Goal: Navigation & Orientation: Find specific page/section

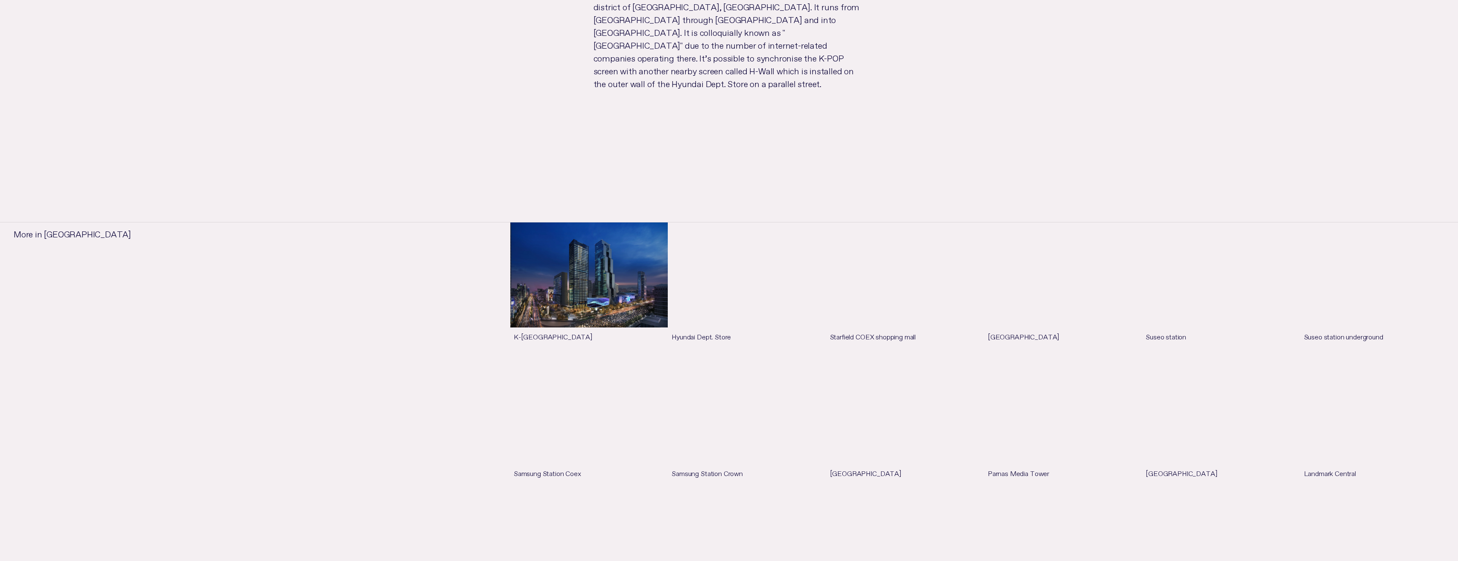
scroll to position [1195, 0]
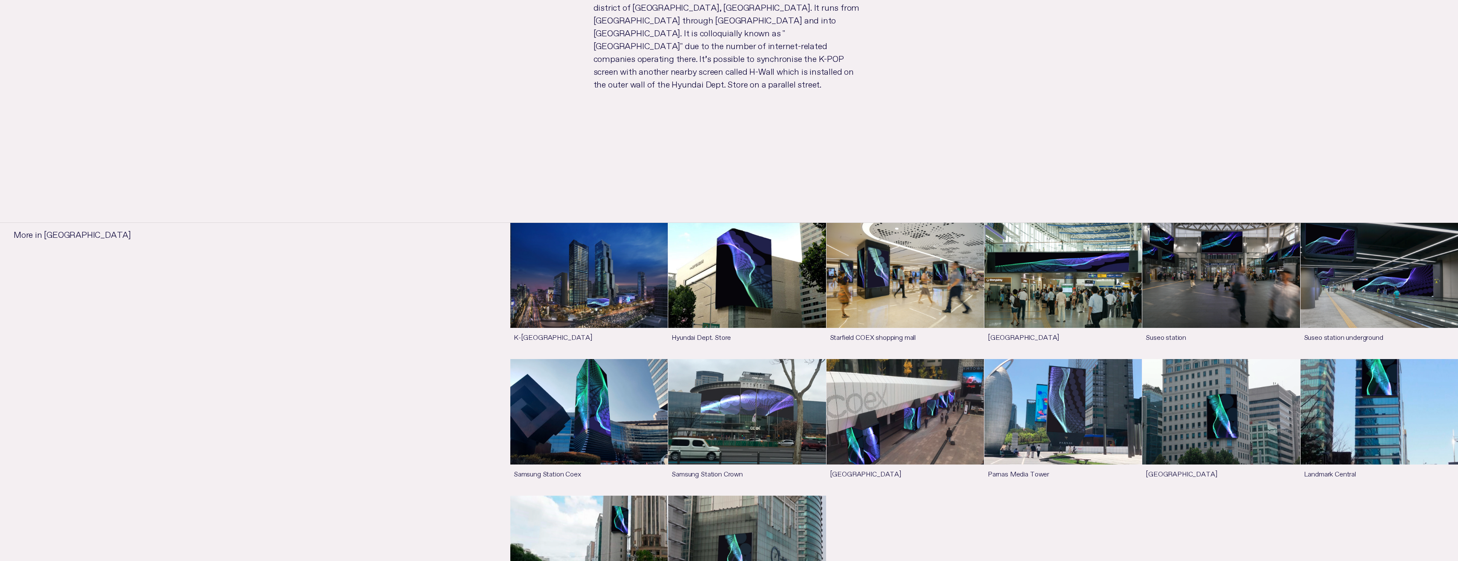
drag, startPoint x: 268, startPoint y: 364, endPoint x: 322, endPoint y: 323, distance: 68.2
click at [268, 364] on li "More in [GEOGRAPHIC_DATA] K-[GEOGRAPHIC_DATA] See more Hyundai Dept. Store See …" at bounding box center [729, 431] width 1458 height 418
click at [388, 227] on li "K-POP Square See more Hyundai Dept. Store See more Starfield COEX shopping mall…" at bounding box center [874, 433] width 1166 height 413
click at [443, 479] on li "K-POP Square See more Hyundai Dept. Store See more Starfield COEX shopping mall…" at bounding box center [874, 433] width 1166 height 413
click at [366, 465] on li "K-POP Square See more Hyundai Dept. Store See more Starfield COEX shopping mall…" at bounding box center [874, 433] width 1166 height 413
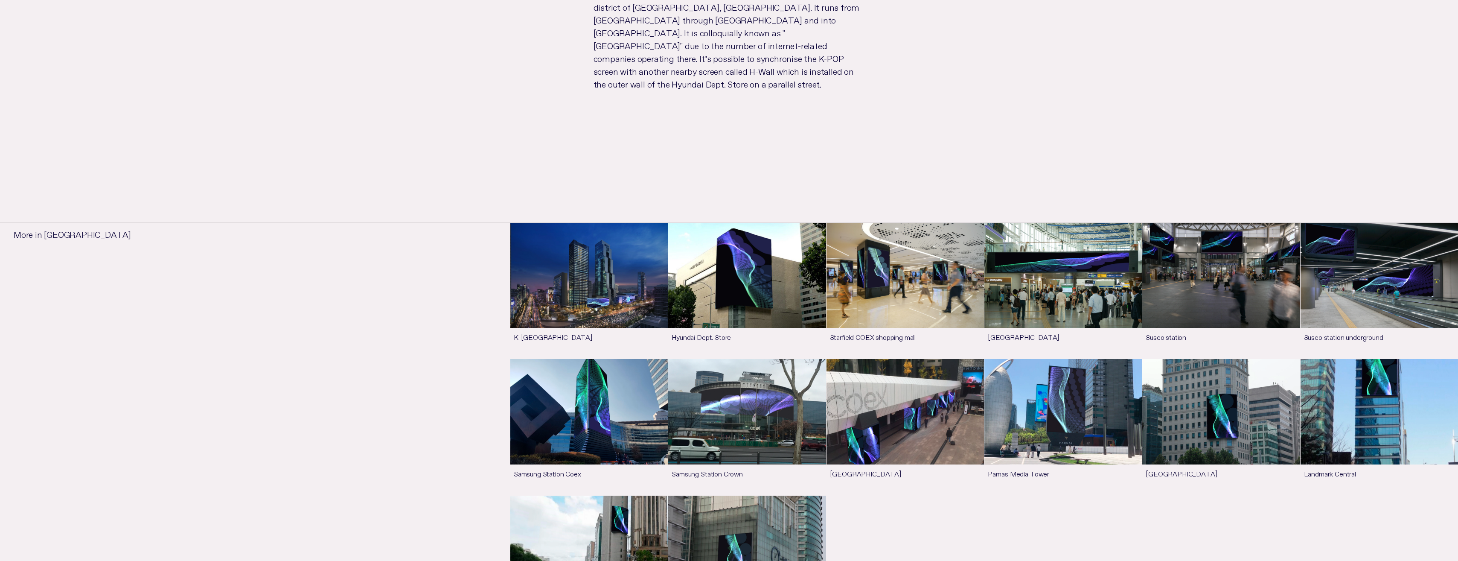
click at [985, 485] on ul "K-POP Square See more Hyundai Dept. Store See more Starfield COEX shopping mall…" at bounding box center [984, 426] width 948 height 409
click at [225, 320] on li "More in [GEOGRAPHIC_DATA] K-[GEOGRAPHIC_DATA] See more Hyundai Dept. Store See …" at bounding box center [729, 431] width 1458 height 418
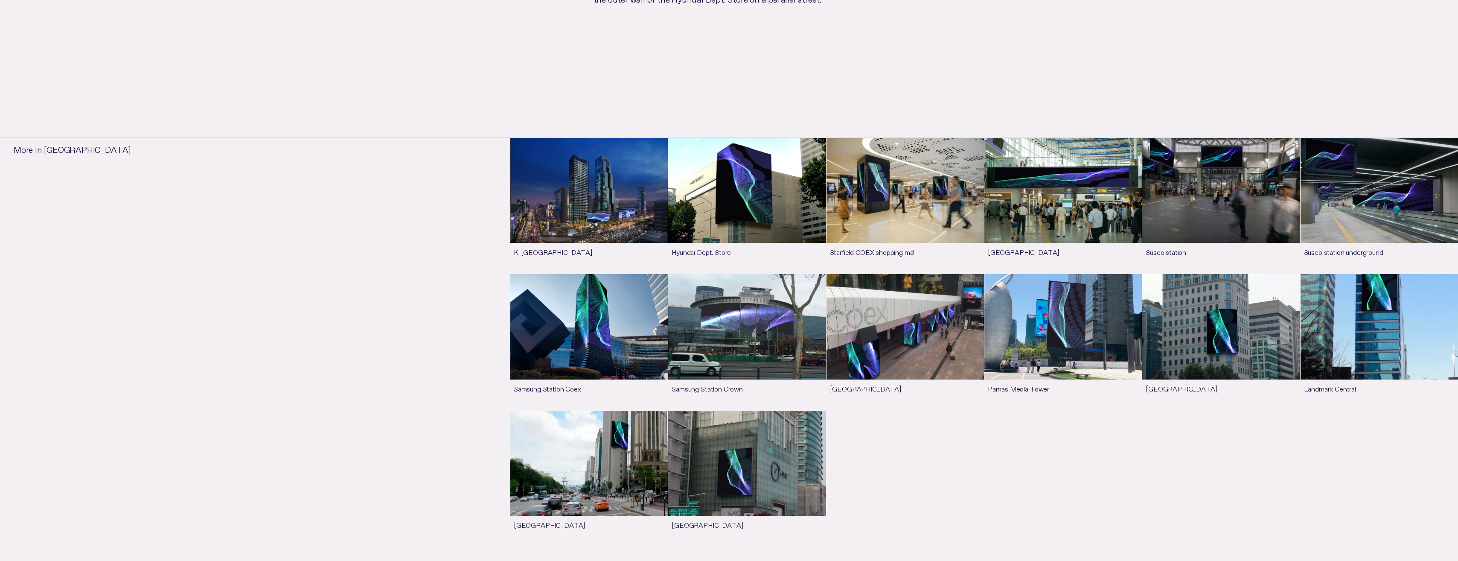
scroll to position [1280, 0]
click at [883, 409] on ul "K-POP Square See more Hyundai Dept. Store See more Starfield COEX shopping mall…" at bounding box center [984, 341] width 948 height 409
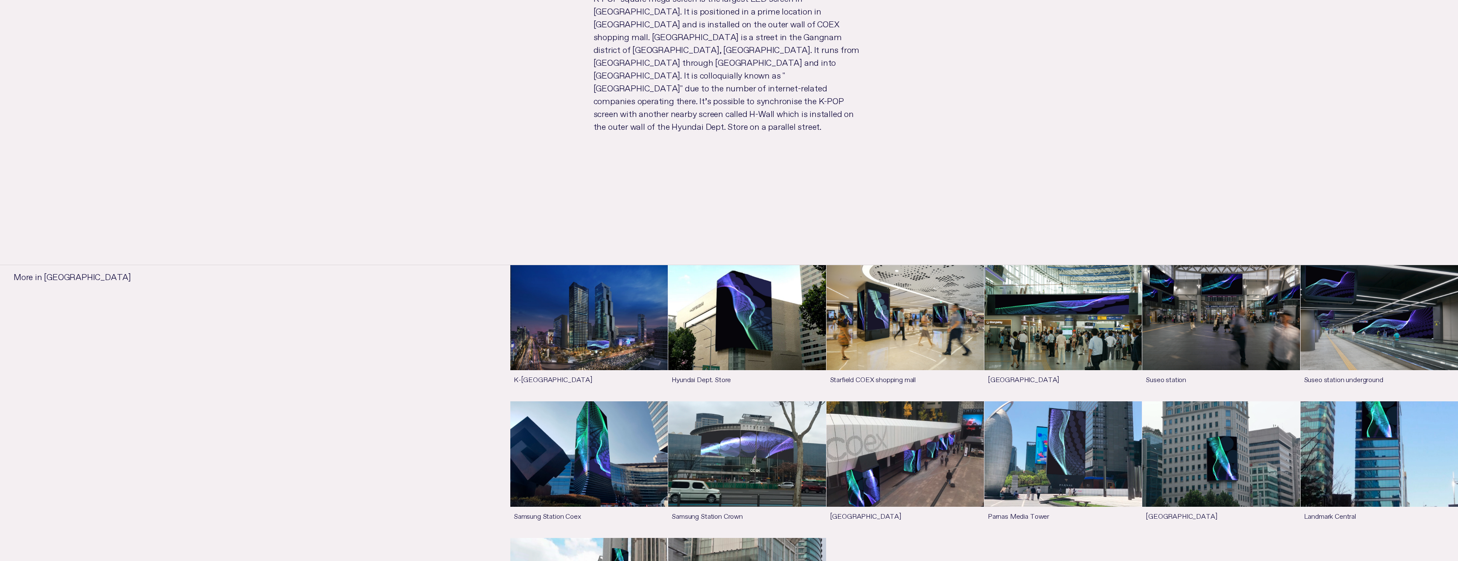
scroll to position [1152, 0]
click at [455, 487] on li "K-POP Square See more Hyundai Dept. Store See more Starfield COEX shopping mall…" at bounding box center [874, 476] width 1166 height 413
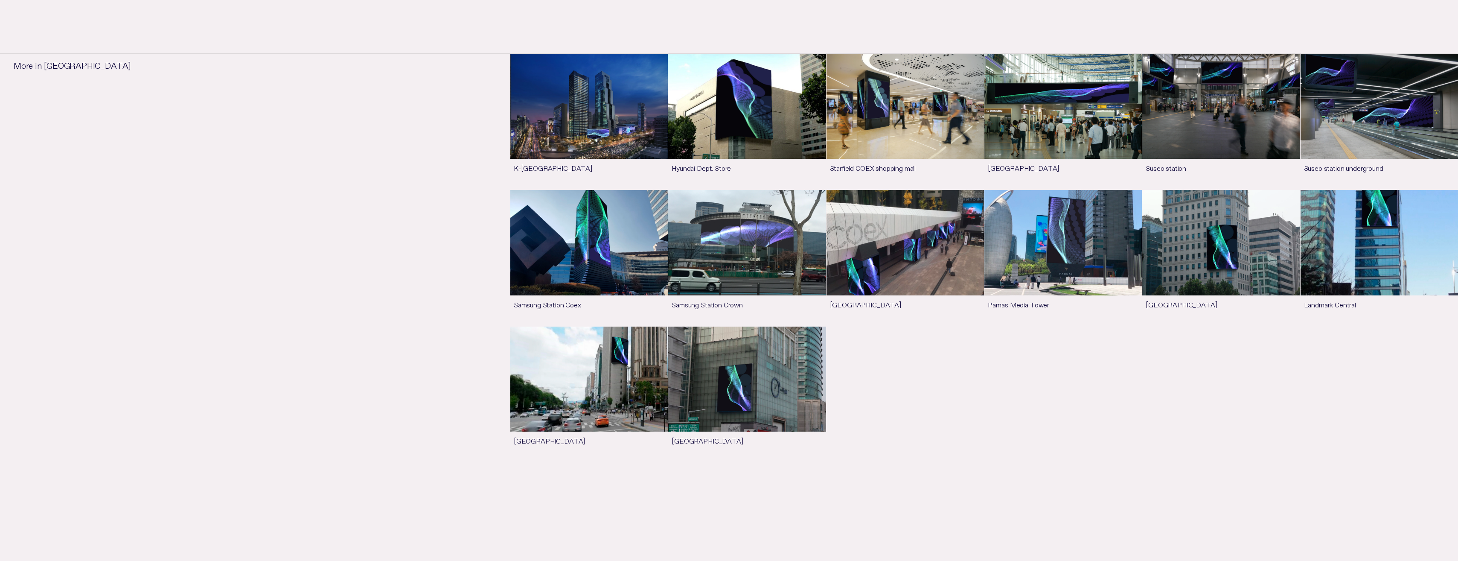
scroll to position [1365, 0]
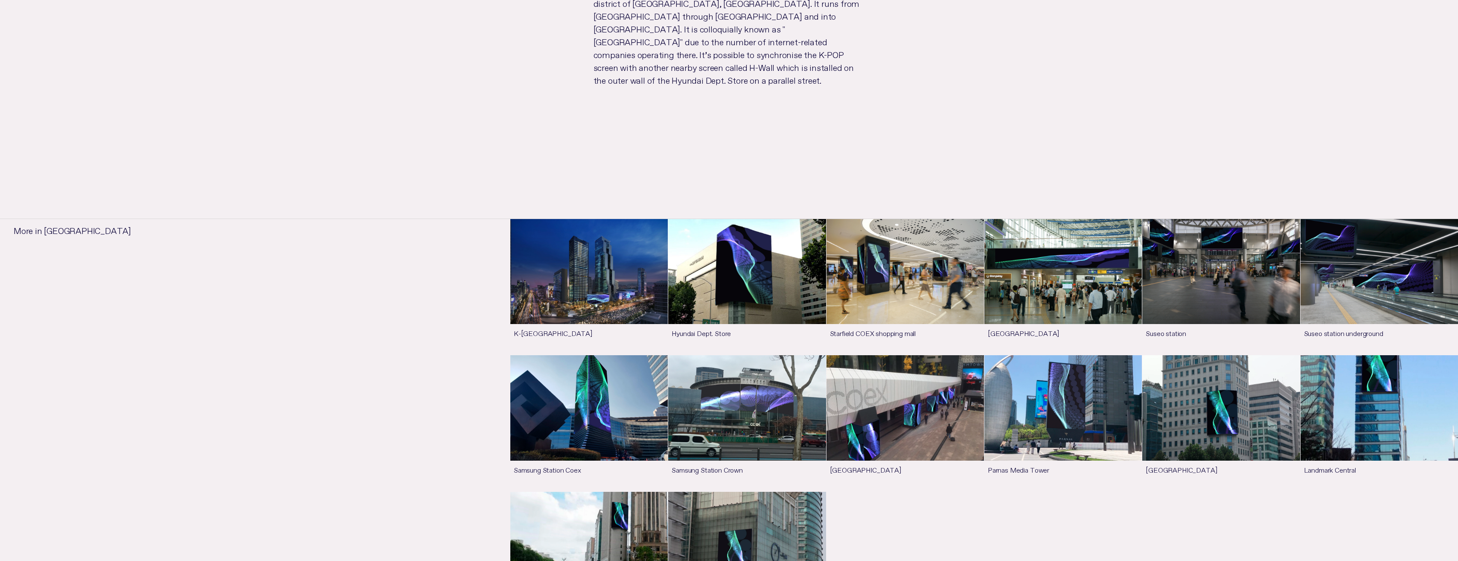
click at [995, 454] on ul "K-POP Square See more Hyundai Dept. Store See more Starfield COEX shopping mall…" at bounding box center [984, 422] width 948 height 409
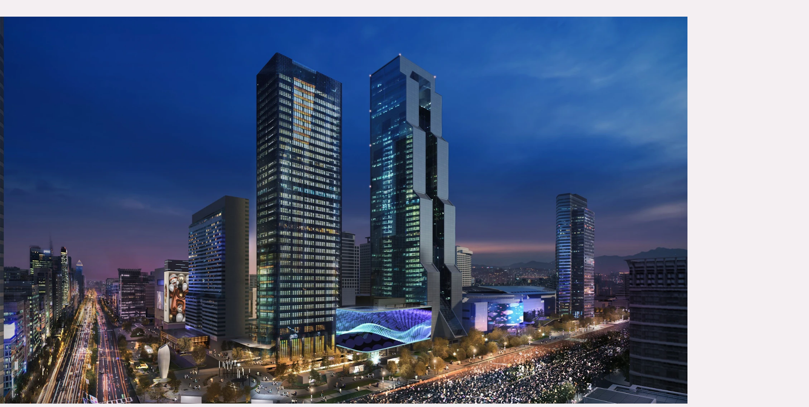
scroll to position [267, 0]
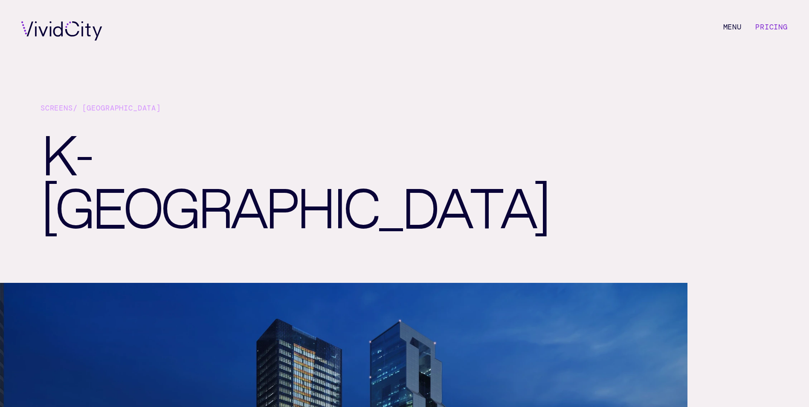
click at [70, 111] on link "Screens" at bounding box center [57, 107] width 32 height 9
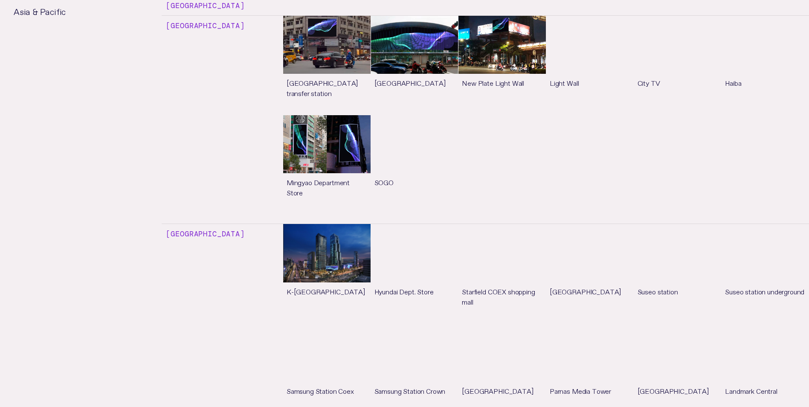
scroll to position [2462, 0]
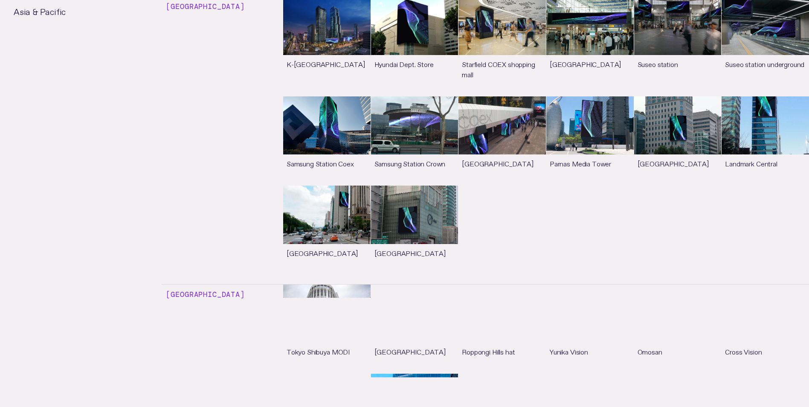
scroll to position [2690, 0]
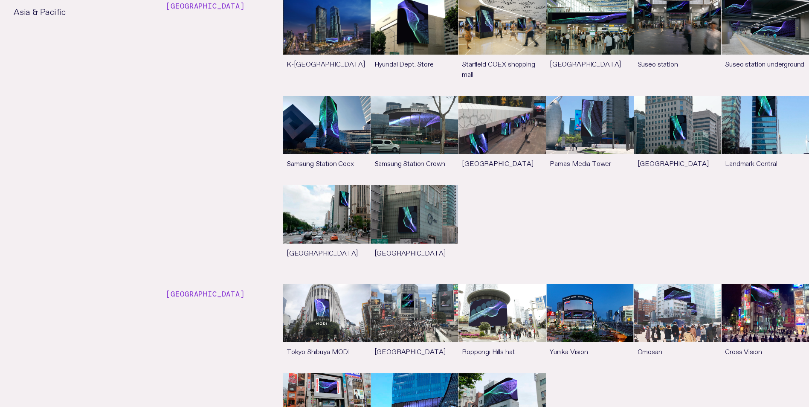
click at [501, 125] on ul "K-POP Square See more Hyundai Dept. Store See more Starfield COEX shopping mall…" at bounding box center [546, 135] width 526 height 279
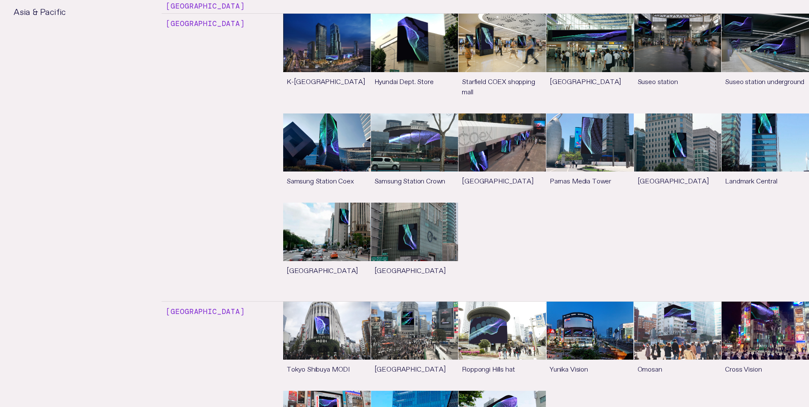
click at [501, 124] on ul "K-POP Square See more Hyundai Dept. Store See more Starfield COEX shopping mall…" at bounding box center [546, 152] width 526 height 279
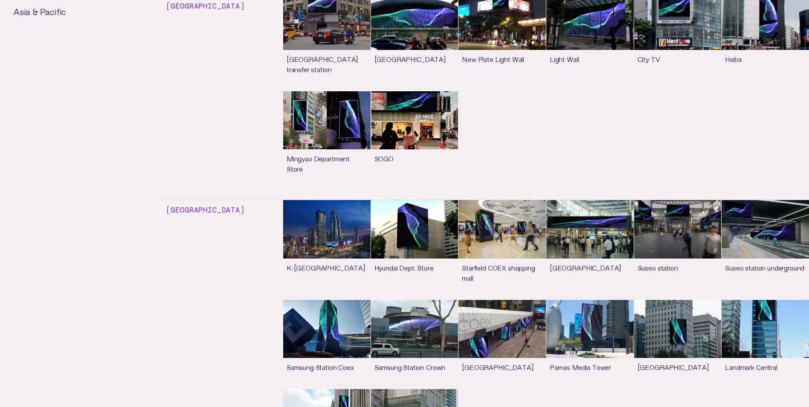
scroll to position [2486, 0]
